Goal: Information Seeking & Learning: Stay updated

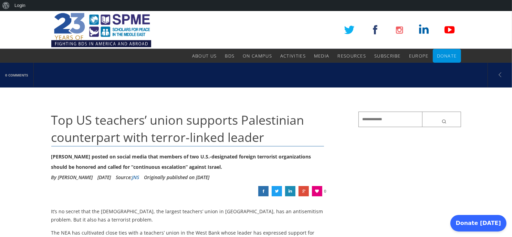
click at [264, 191] on link at bounding box center [263, 191] width 10 height 10
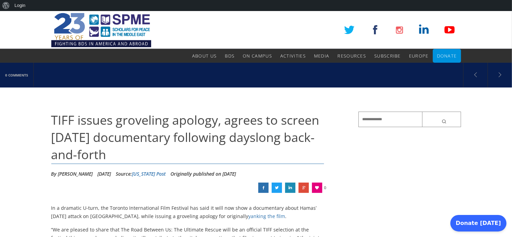
click at [263, 188] on link at bounding box center [263, 187] width 10 height 10
click at [291, 187] on link at bounding box center [290, 187] width 10 height 10
